Goal: Navigation & Orientation: Understand site structure

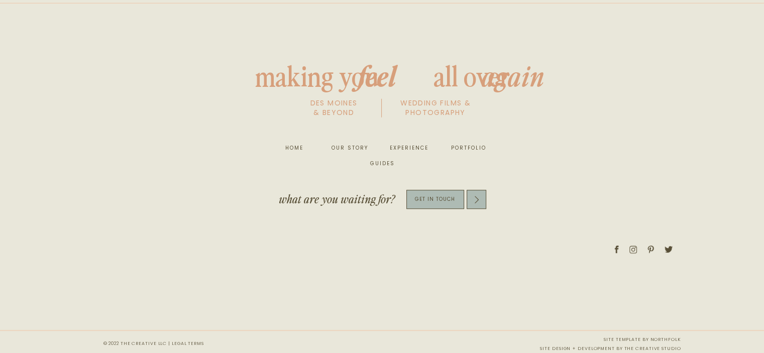
scroll to position [625, 0]
click at [617, 248] on icon at bounding box center [617, 247] width 8 height 10
click at [423, 196] on p "get in touch" at bounding box center [435, 197] width 58 height 12
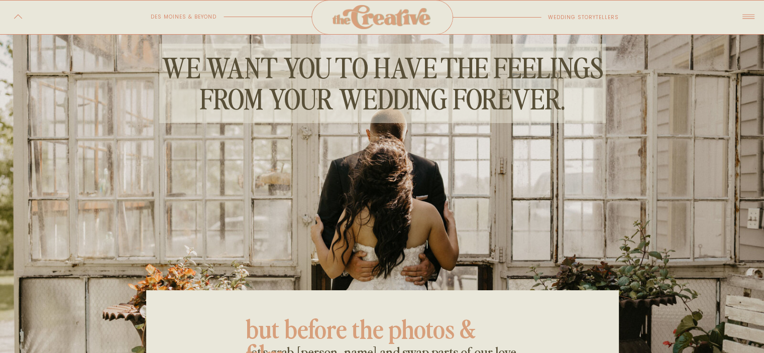
click at [748, 18] on icon at bounding box center [748, 17] width 18 height 20
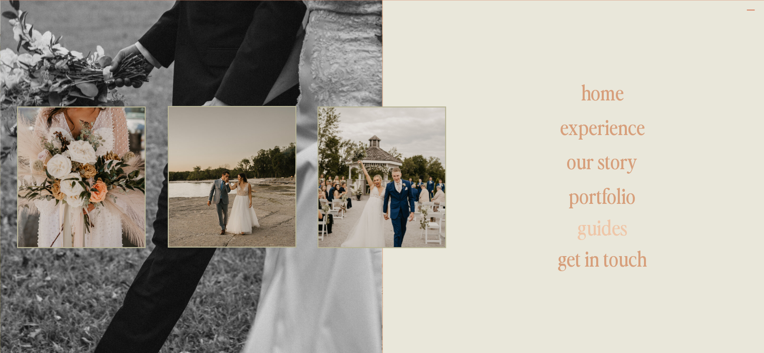
scroll to position [249, 0]
click at [598, 162] on h1 "our story" at bounding box center [602, 163] width 231 height 24
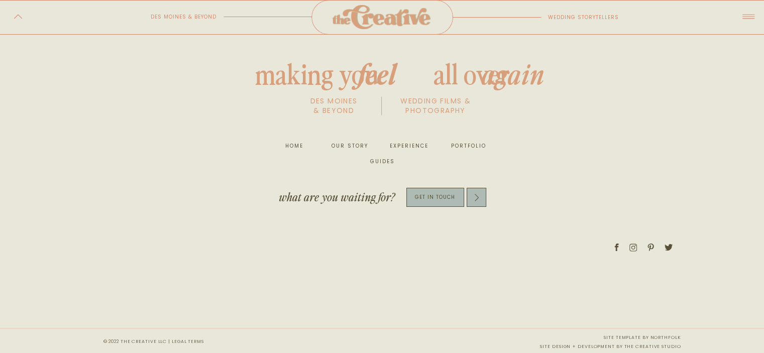
scroll to position [3588, 0]
click at [617, 246] on icon at bounding box center [616, 247] width 4 height 8
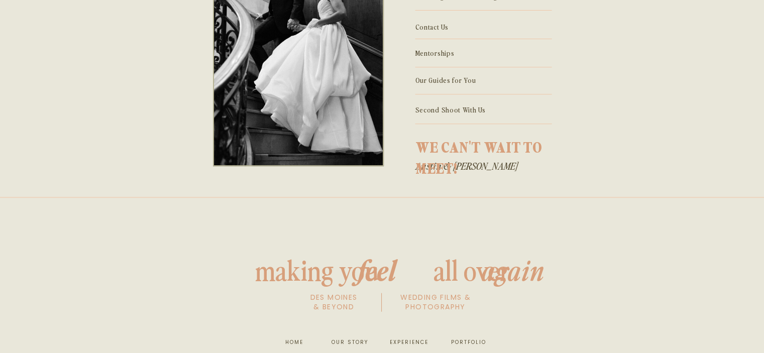
scroll to position [625, 0]
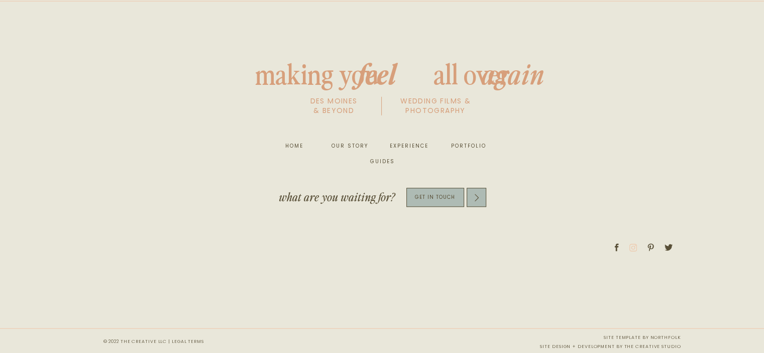
click at [635, 247] on icon at bounding box center [633, 247] width 8 height 9
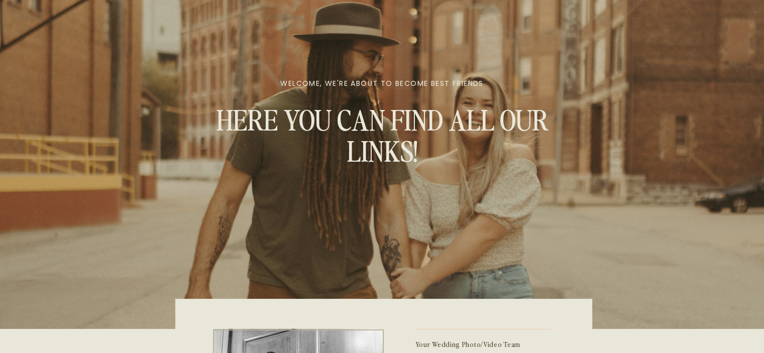
scroll to position [0, 0]
